Goal: Information Seeking & Learning: Understand process/instructions

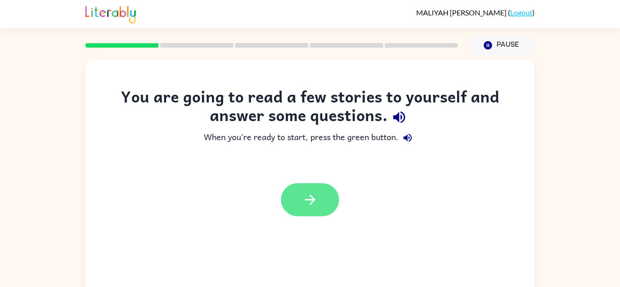
click at [317, 196] on icon "button" at bounding box center [310, 200] width 16 height 16
click at [459, 127] on div "You are going to read a few stories to yourself and answer some questions." at bounding box center [309, 108] width 413 height 42
click at [443, 109] on div "You are going to read a few stories to yourself and answer some questions." at bounding box center [309, 108] width 413 height 42
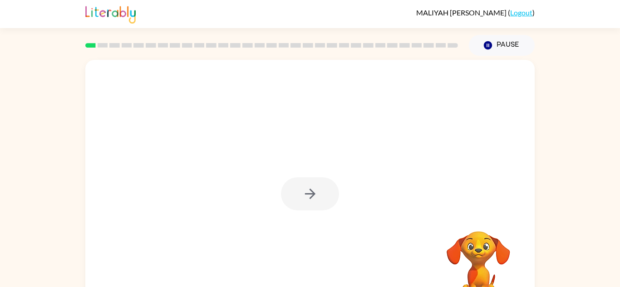
click at [296, 203] on button "button" at bounding box center [310, 193] width 58 height 33
